Goal: Navigation & Orientation: Find specific page/section

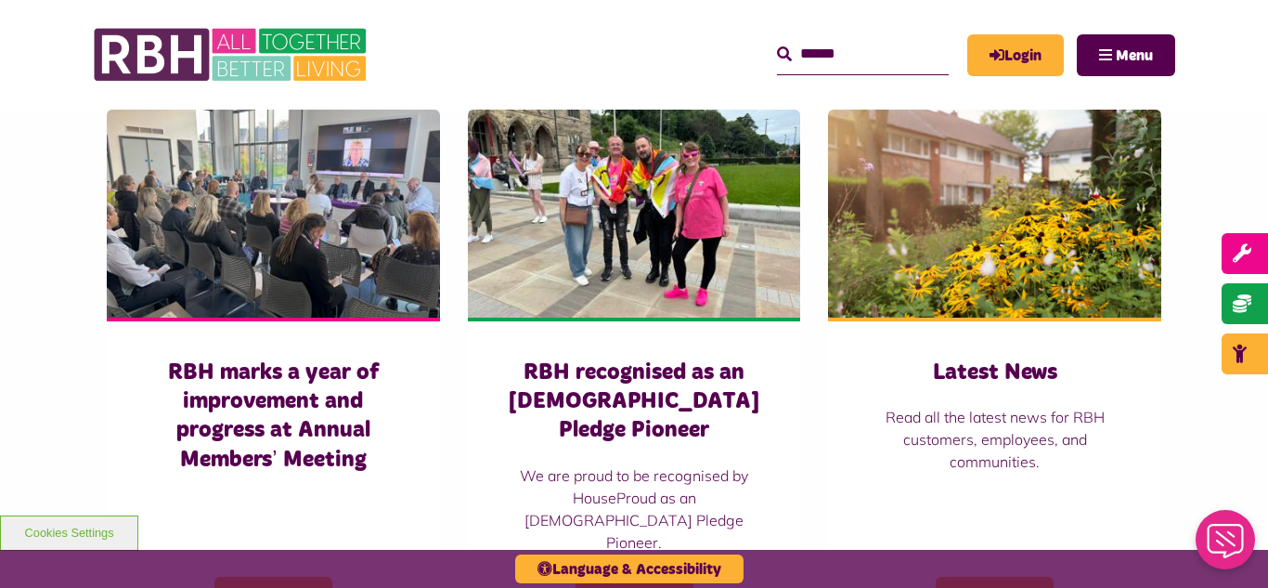
scroll to position [1299, 0]
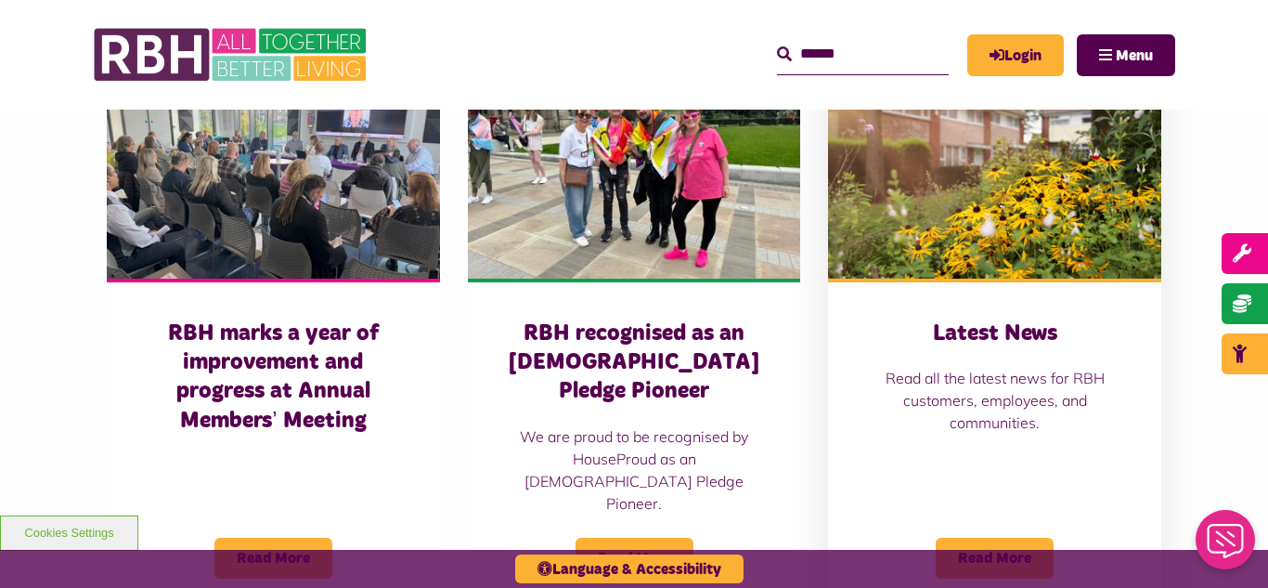
click at [923, 204] on img at bounding box center [994, 175] width 333 height 208
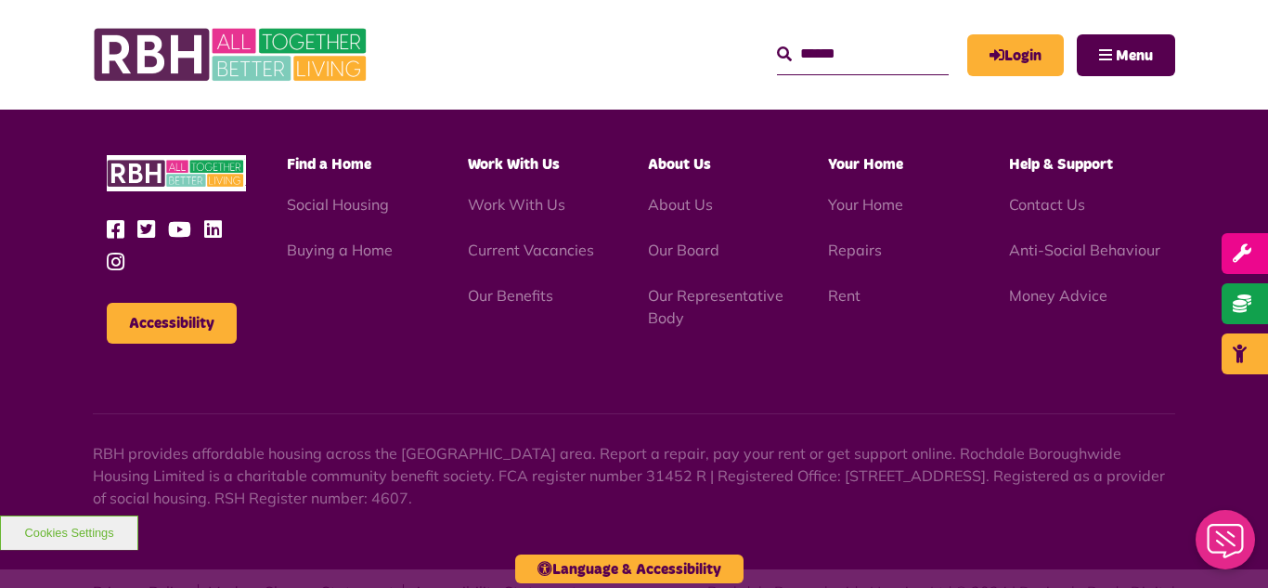
scroll to position [2641, 0]
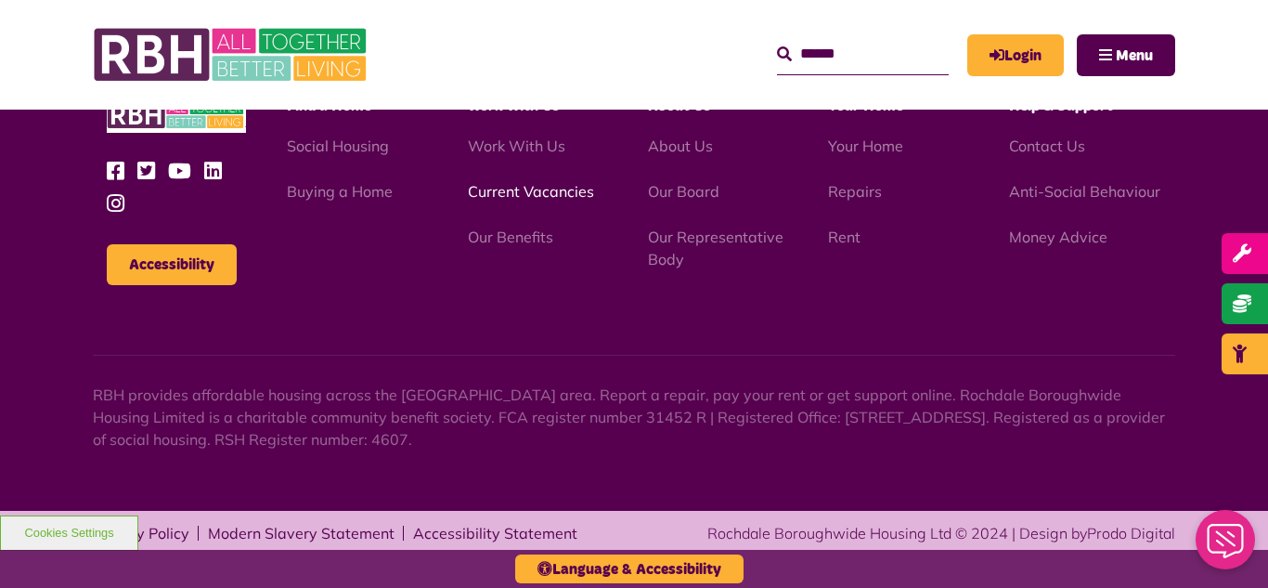
click at [493, 190] on link "Current Vacancies" at bounding box center [531, 191] width 126 height 19
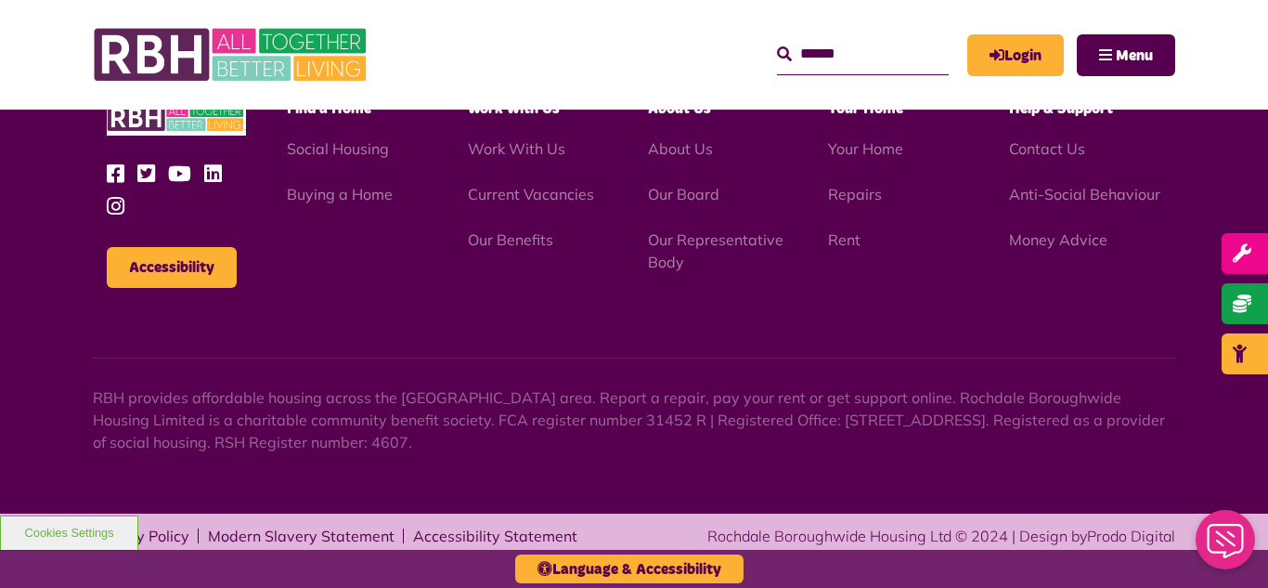
scroll to position [2181, 0]
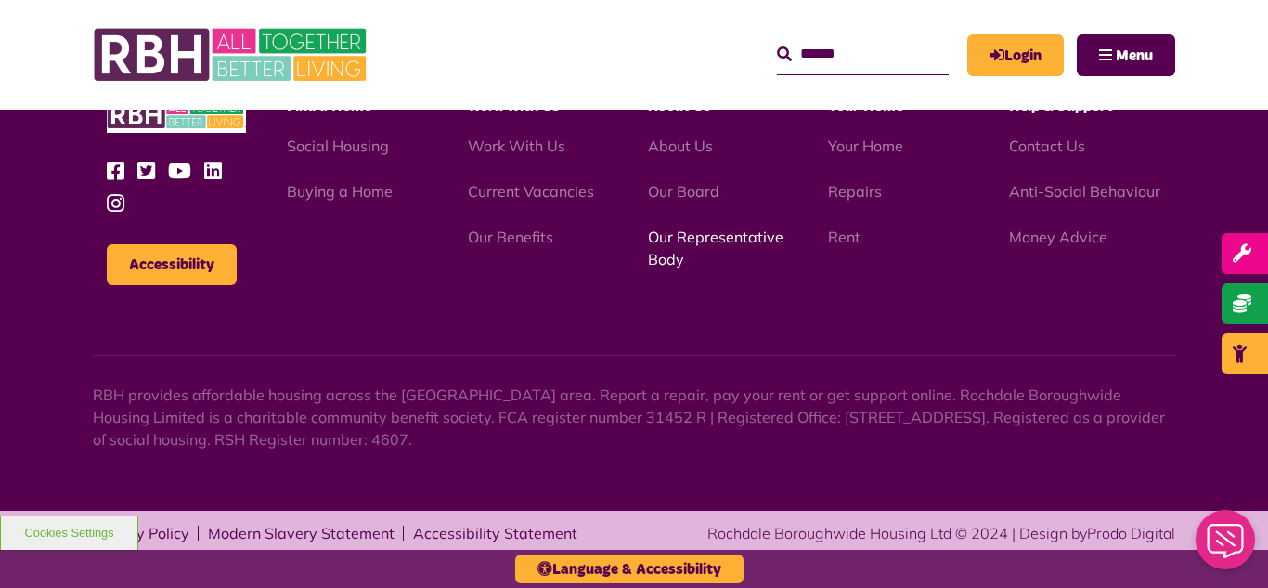
click at [697, 239] on link "Our Representative Body" at bounding box center [716, 247] width 136 height 41
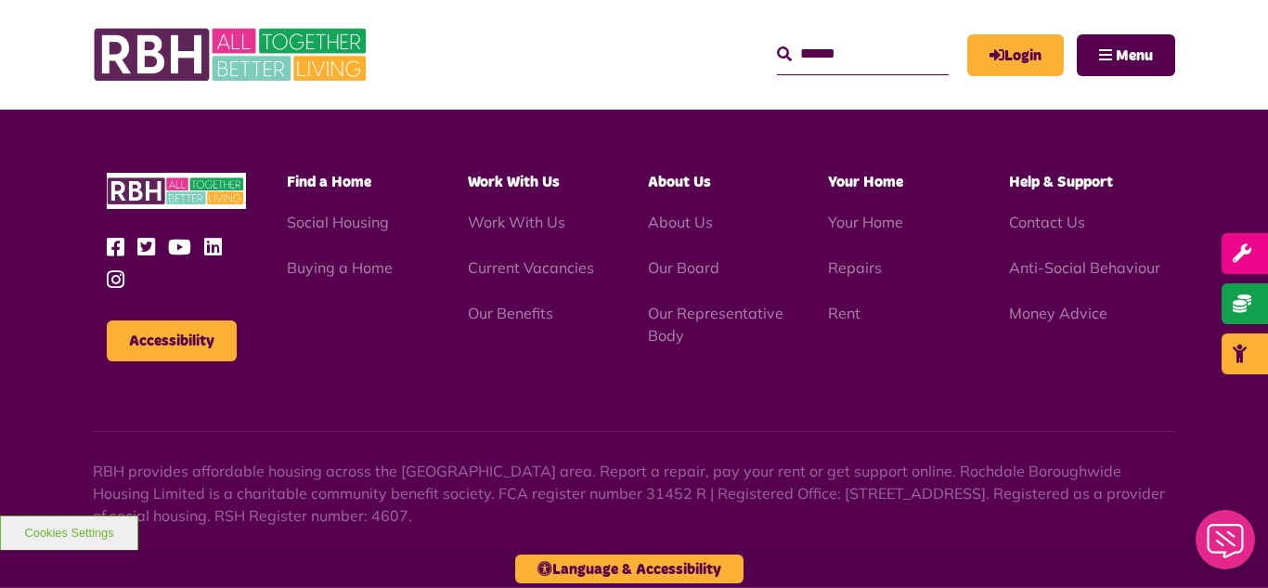
scroll to position [5389, 0]
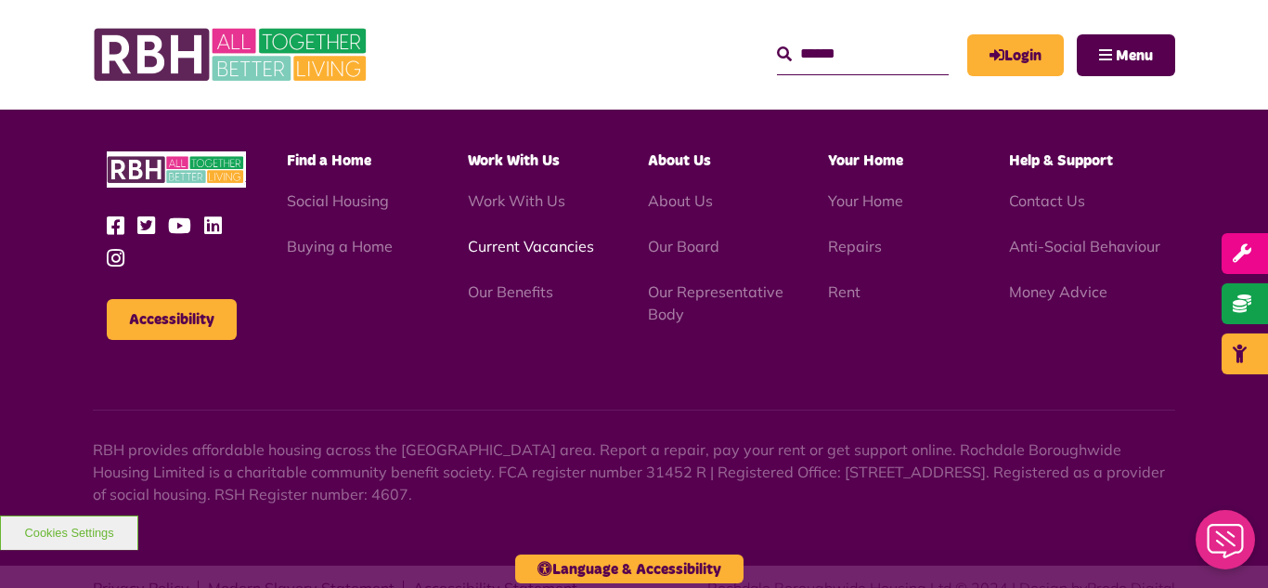
click at [510, 237] on link "Current Vacancies" at bounding box center [531, 246] width 126 height 19
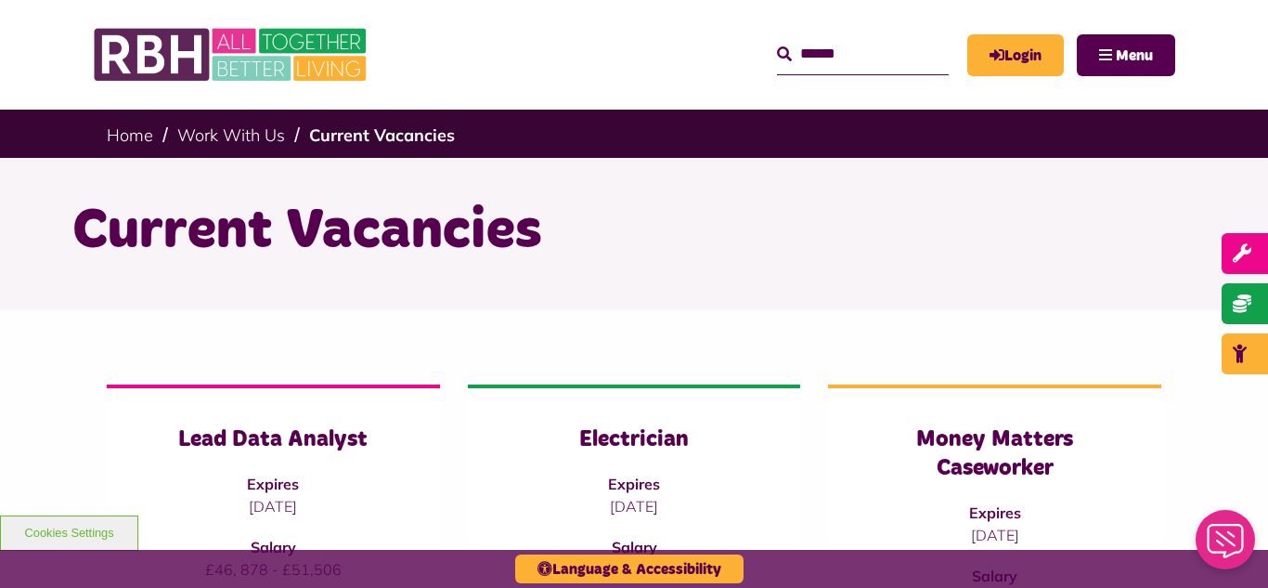
click at [55, 25] on header "MyRBH About Us Contact Us Search" at bounding box center [634, 55] width 1268 height 110
